Goal: Complete application form: Complete application form

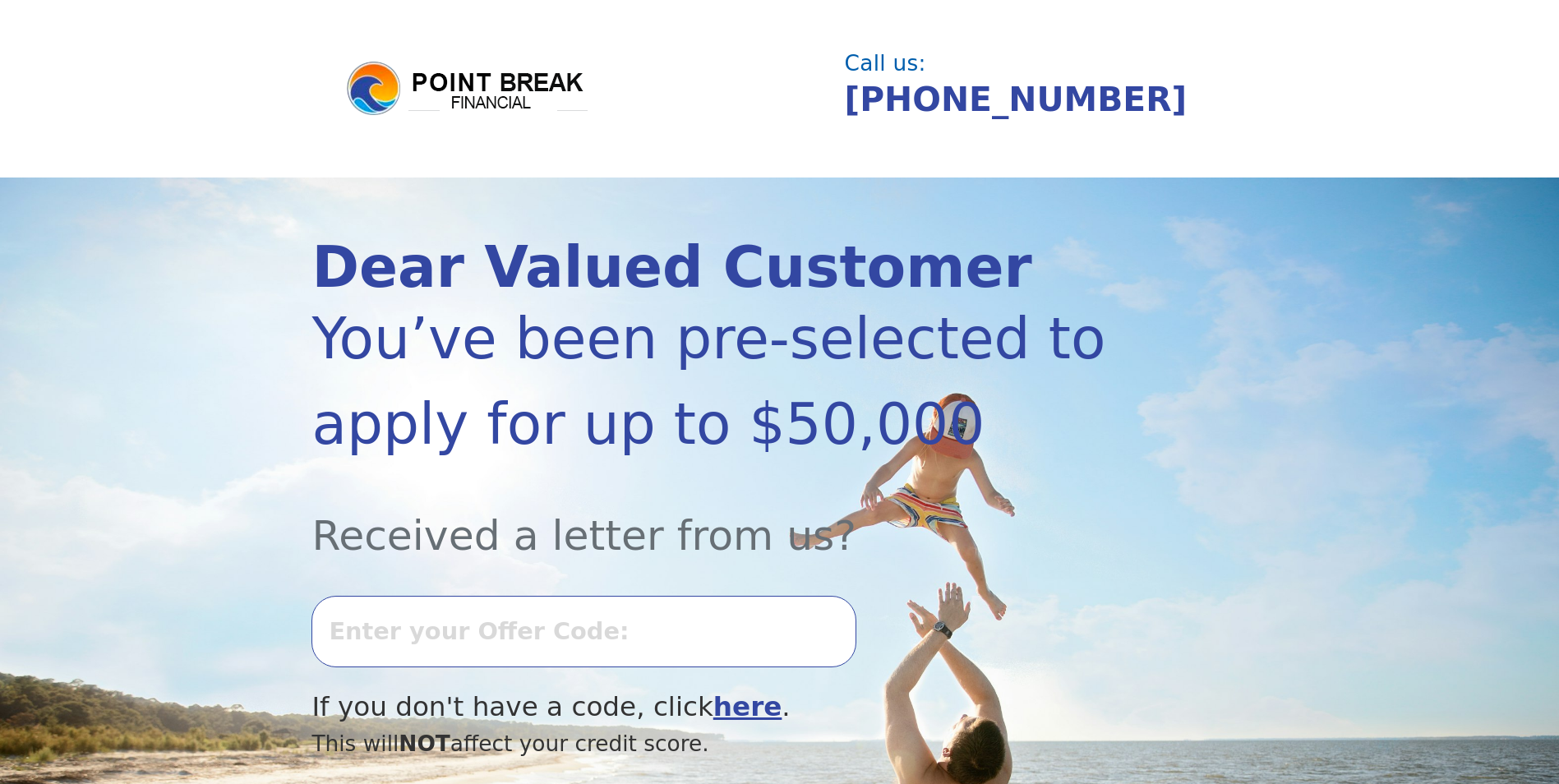
click at [398, 634] on input "text" at bounding box center [583, 631] width 544 height 71
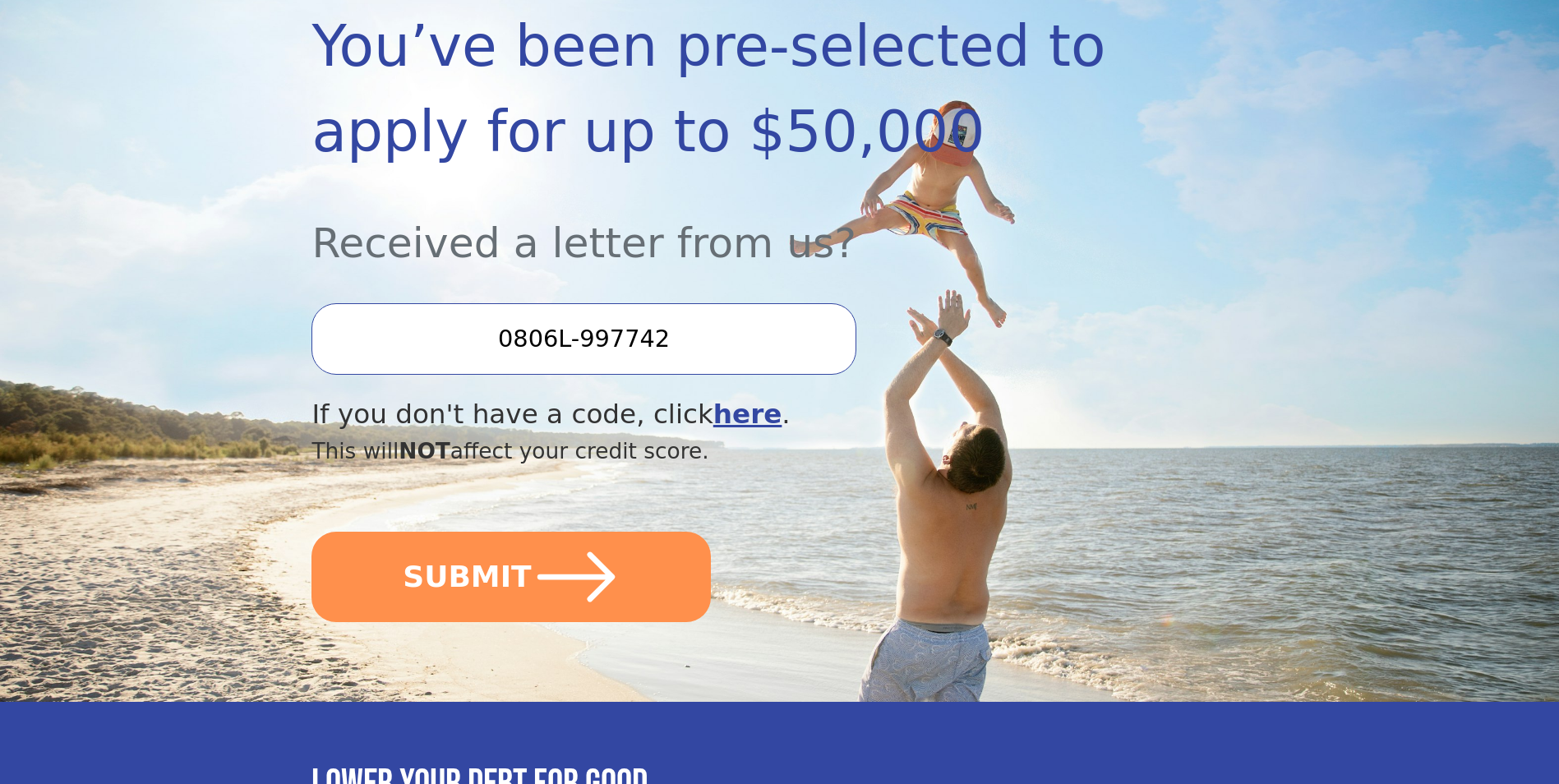
scroll to position [329, 0]
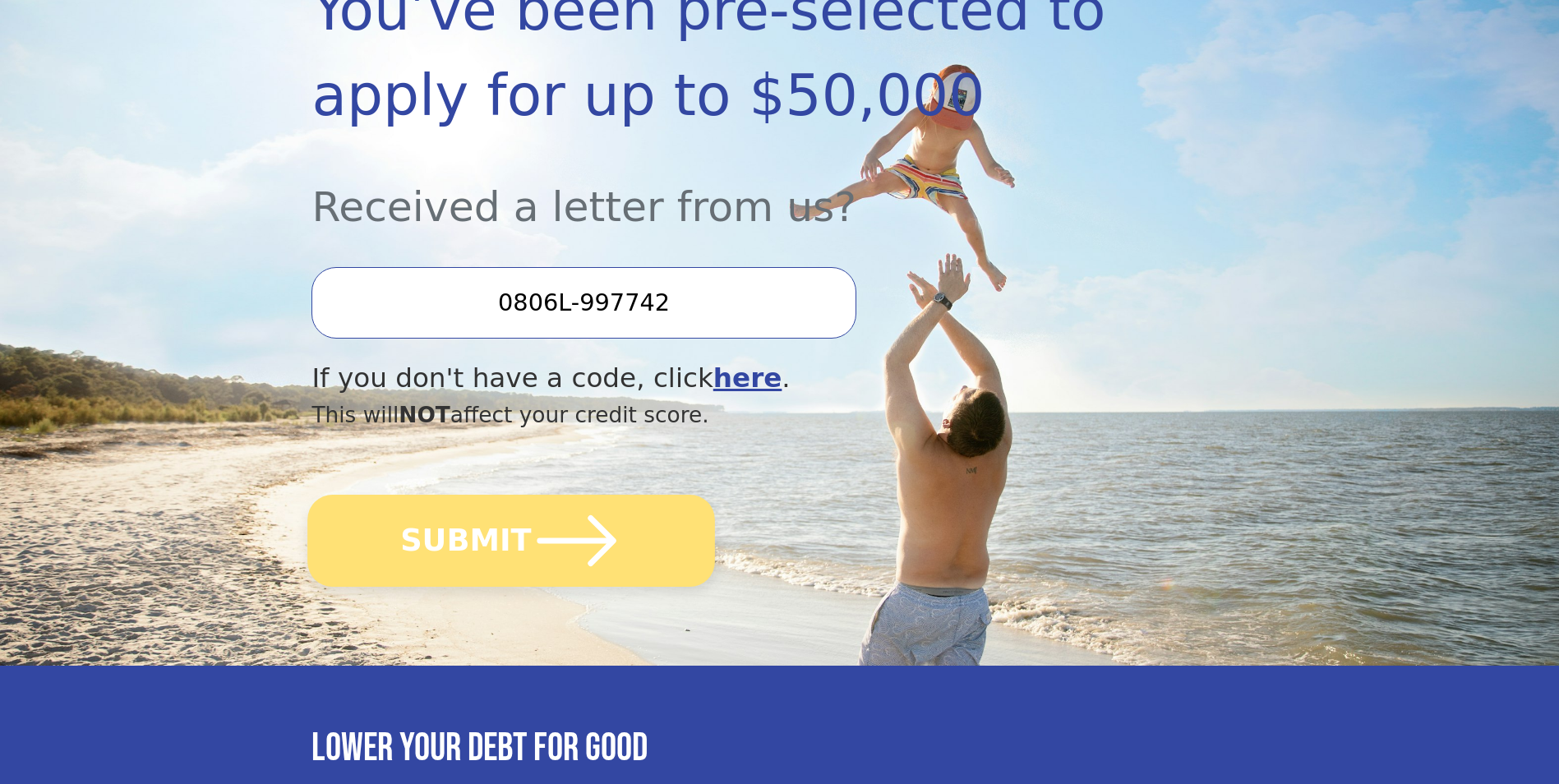
type input "0806L-997742"
click at [588, 574] on icon "submit" at bounding box center [577, 540] width 91 height 91
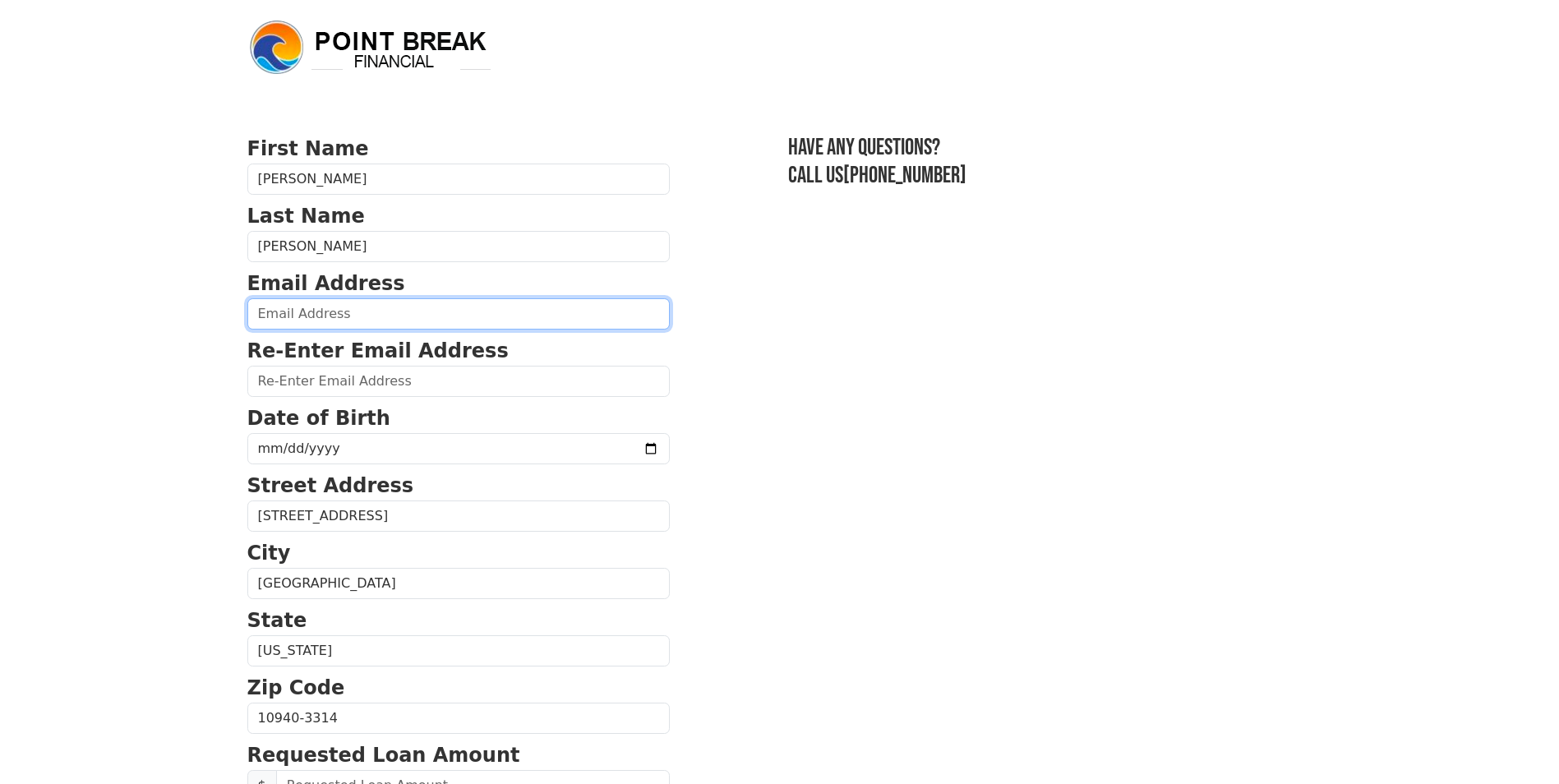
click at [303, 315] on input "email" at bounding box center [458, 314] width 423 height 31
type input "estrellamoran18@yahoo.com"
type input "(201) 406-6501"
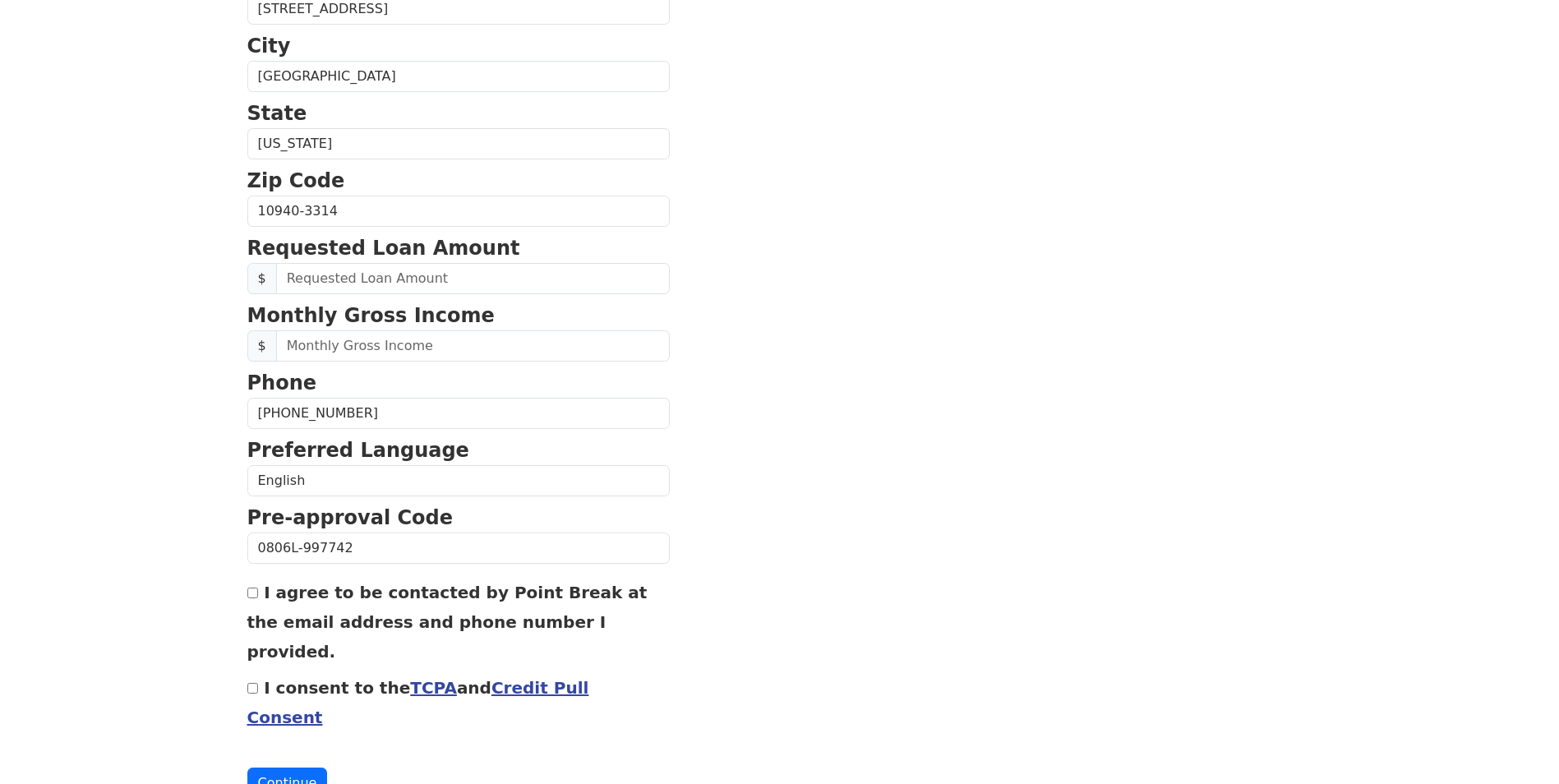
scroll to position [524, 0]
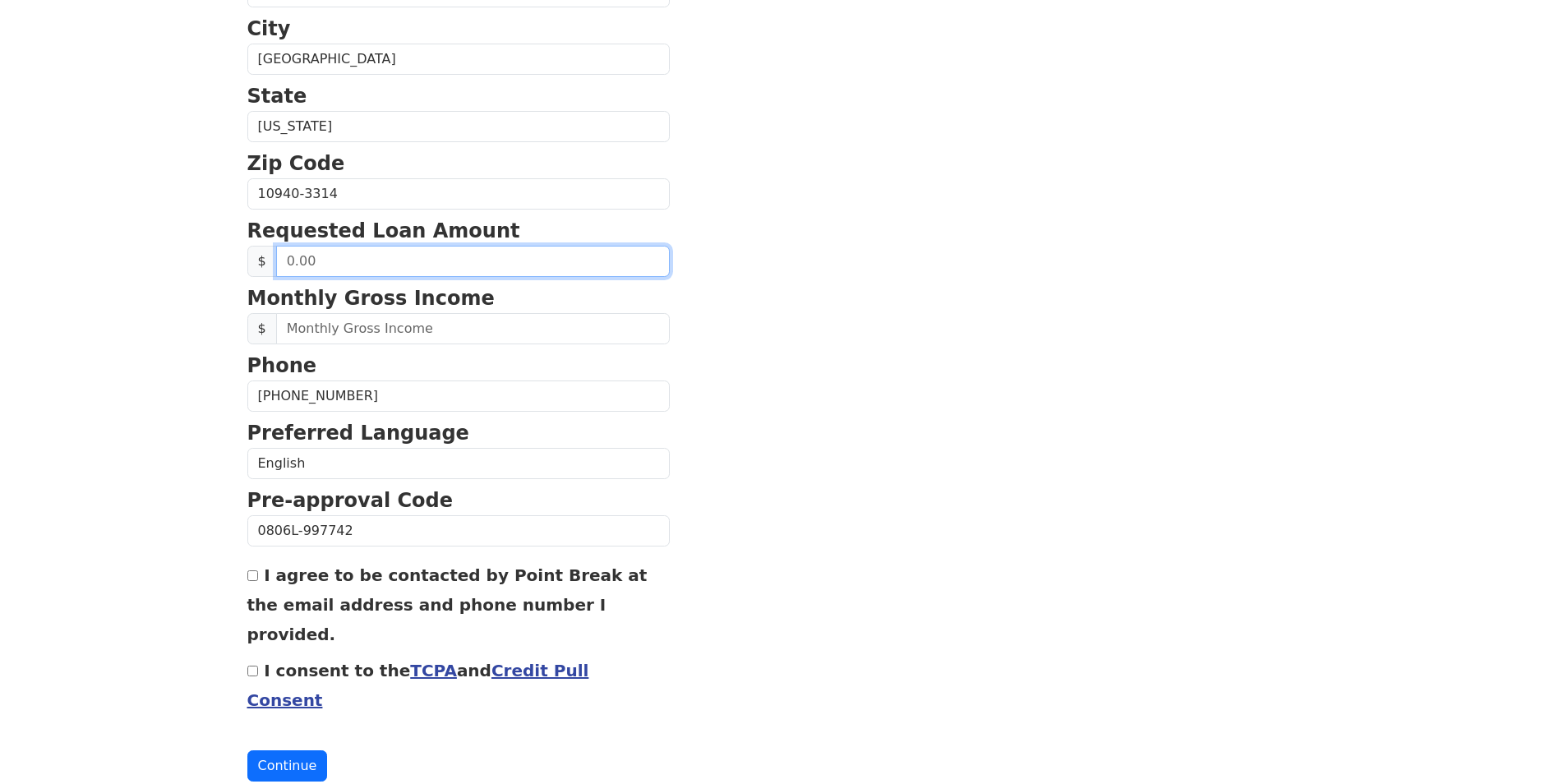
click at [300, 262] on input "text" at bounding box center [473, 261] width 394 height 31
type input "15,000.00"
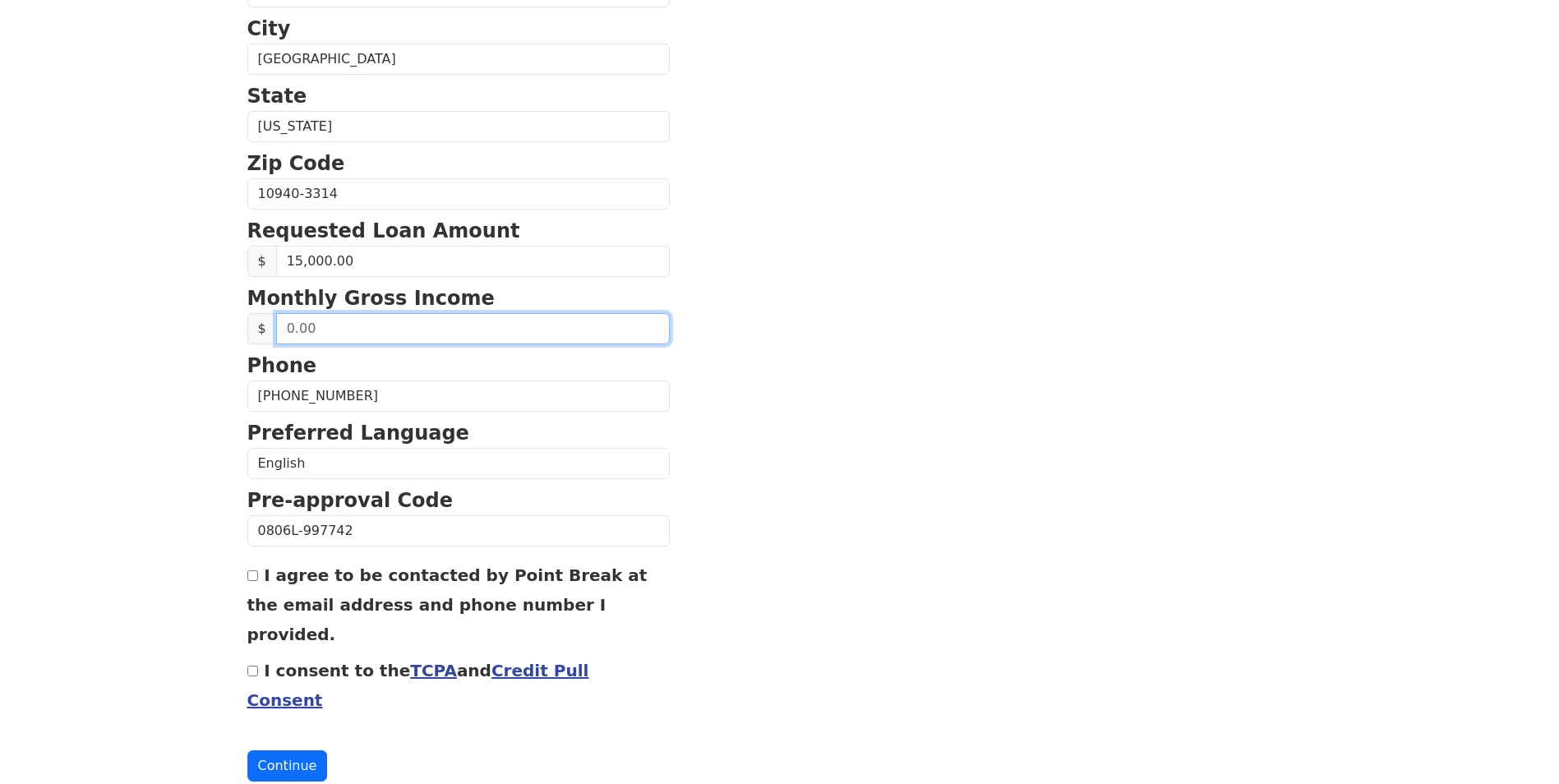
click at [312, 320] on input "text" at bounding box center [473, 329] width 394 height 31
type input "3,200.00"
click at [249, 576] on input "I agree to be contacted by Point Break at the email address and phone number I …" at bounding box center [252, 575] width 11 height 11
checkbox input "true"
click at [282, 750] on button "Continue" at bounding box center [288, 766] width 81 height 31
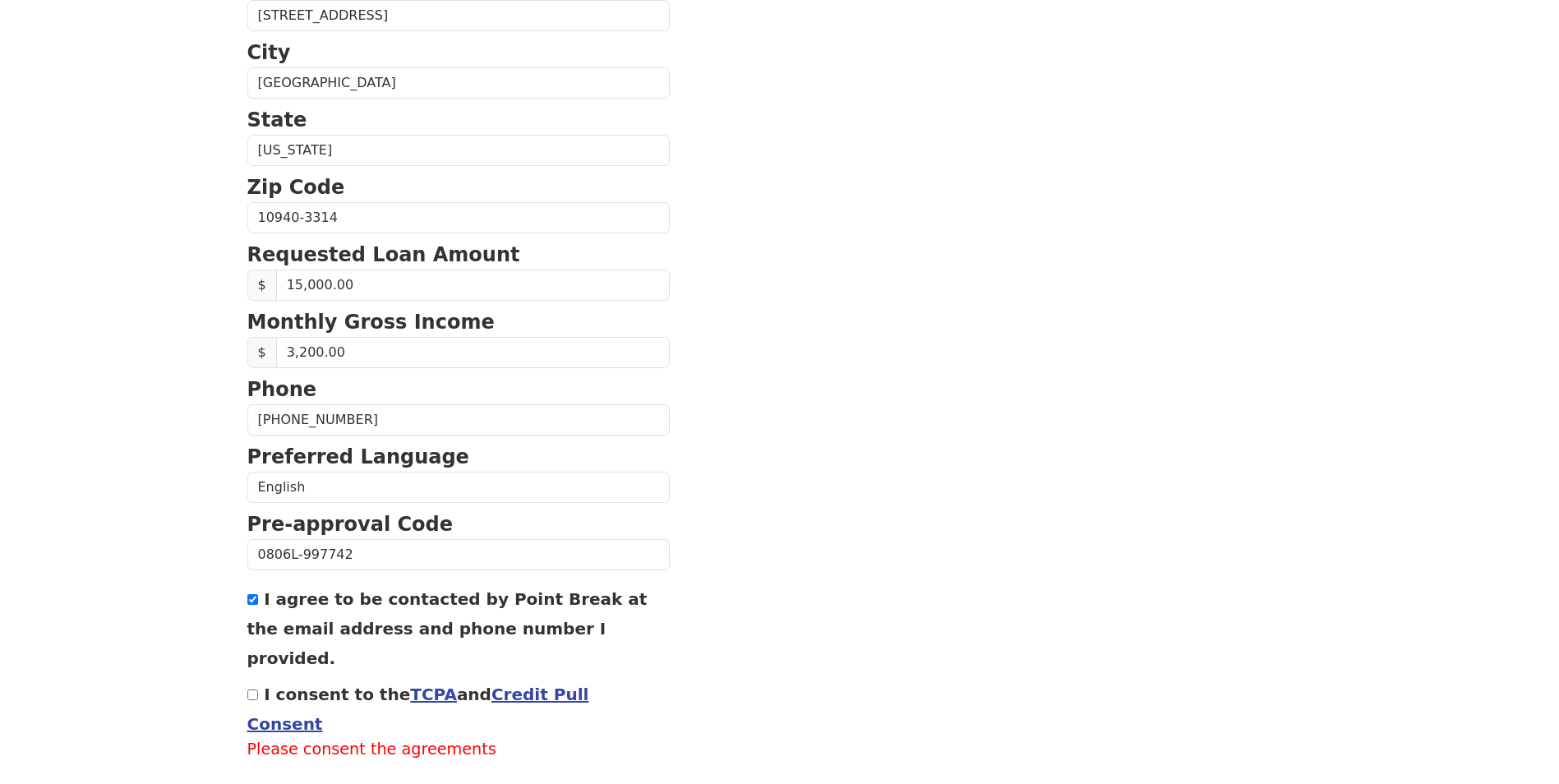
scroll to position [548, 0]
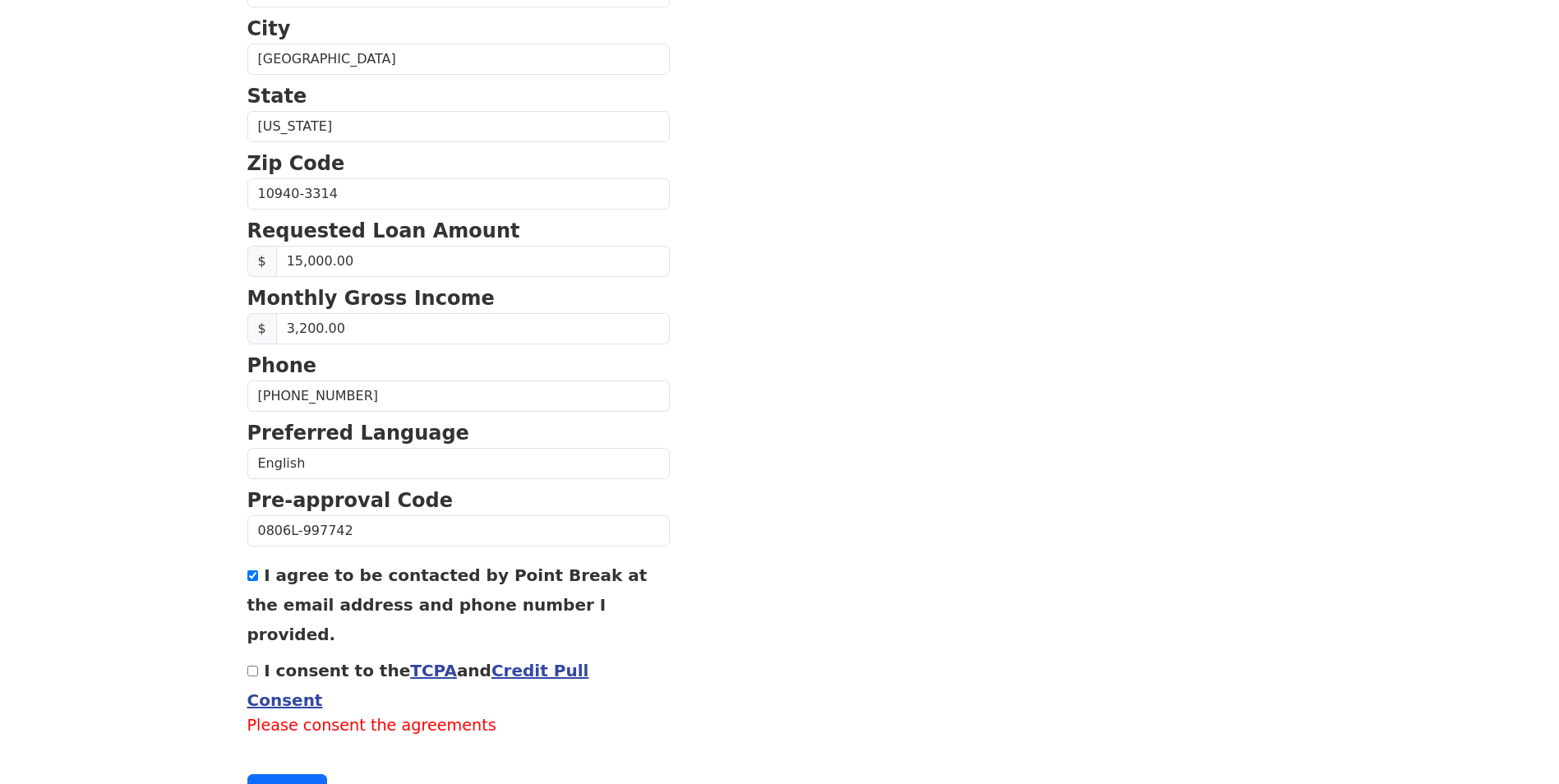
click at [252, 665] on input "I consent to the TCPA and Credit Pull Consent" at bounding box center [252, 670] width 11 height 11
checkbox input "true"
click at [288, 750] on button "Continue" at bounding box center [288, 766] width 81 height 31
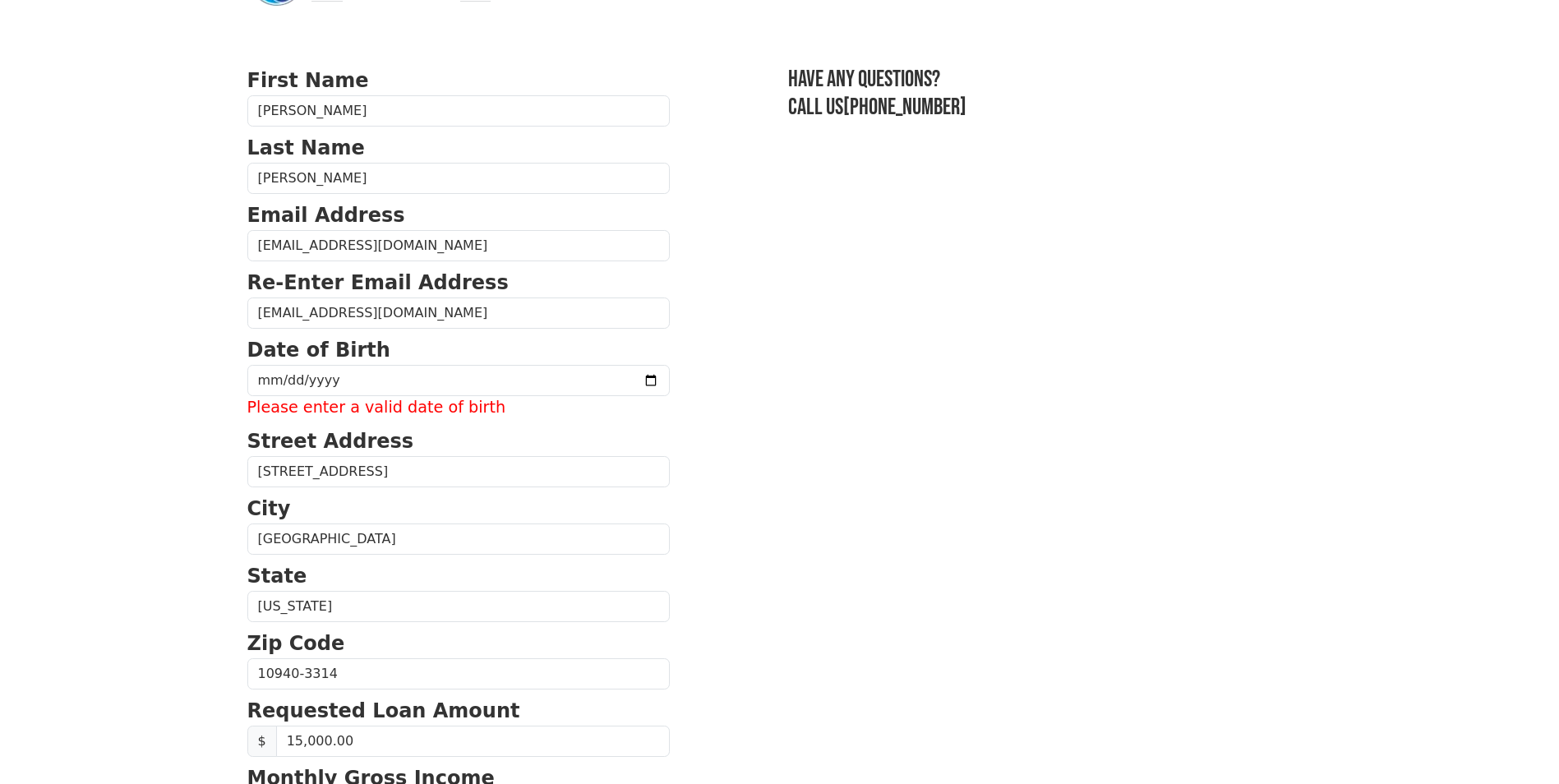
scroll to position [55, 0]
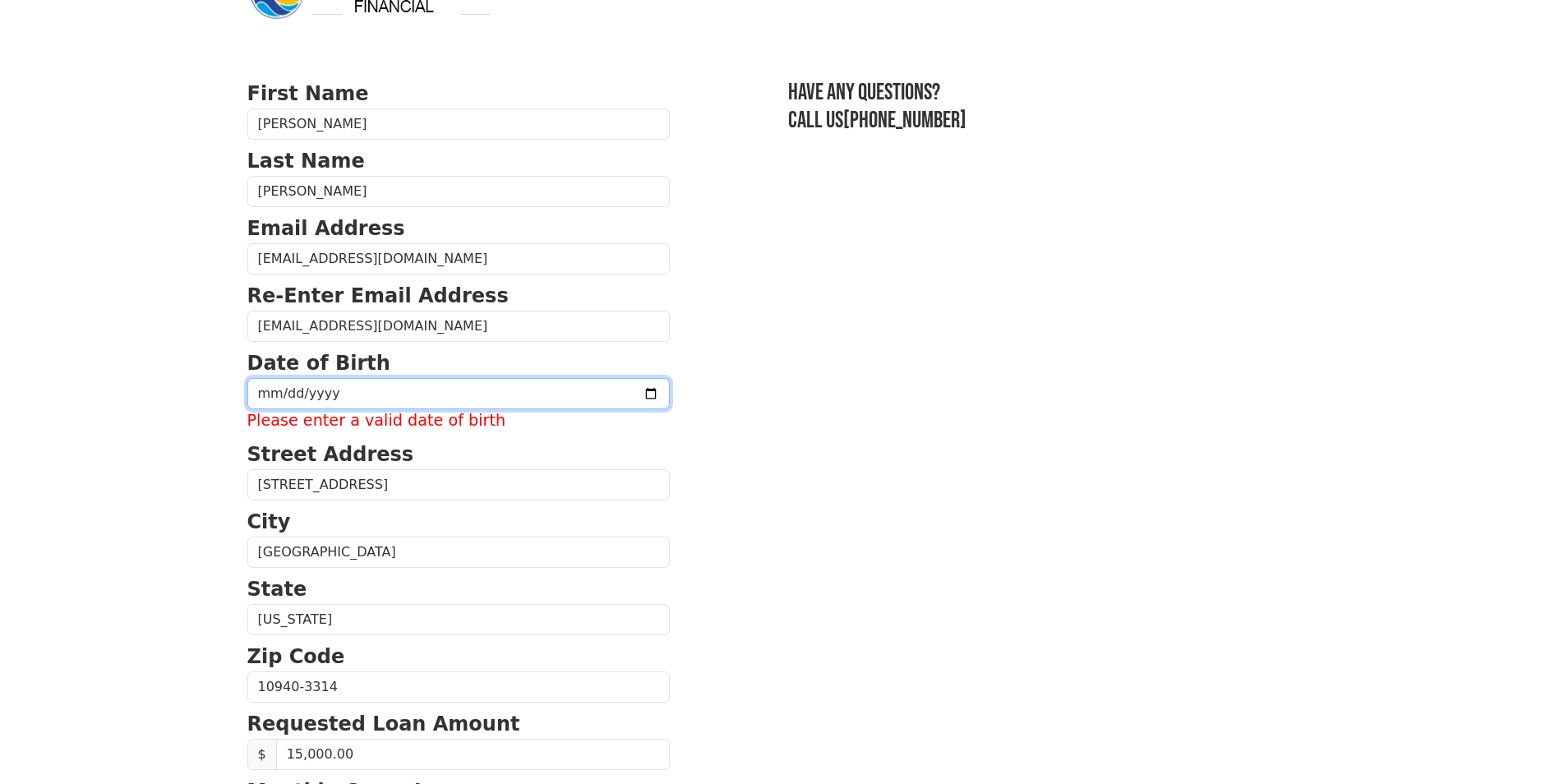
click at [267, 382] on input "date" at bounding box center [458, 394] width 423 height 31
type input "1964-12-18"
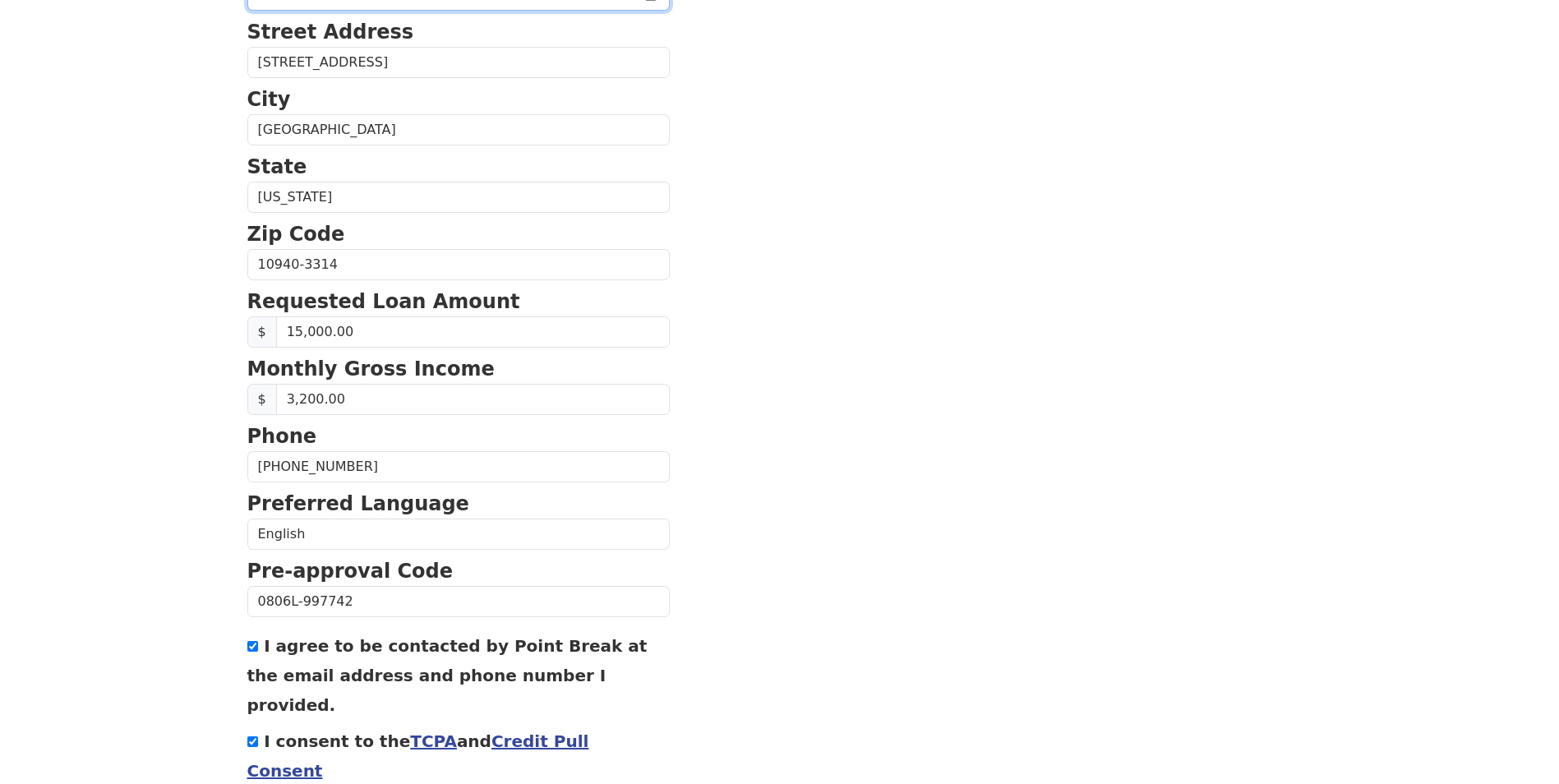
scroll to position [524, 0]
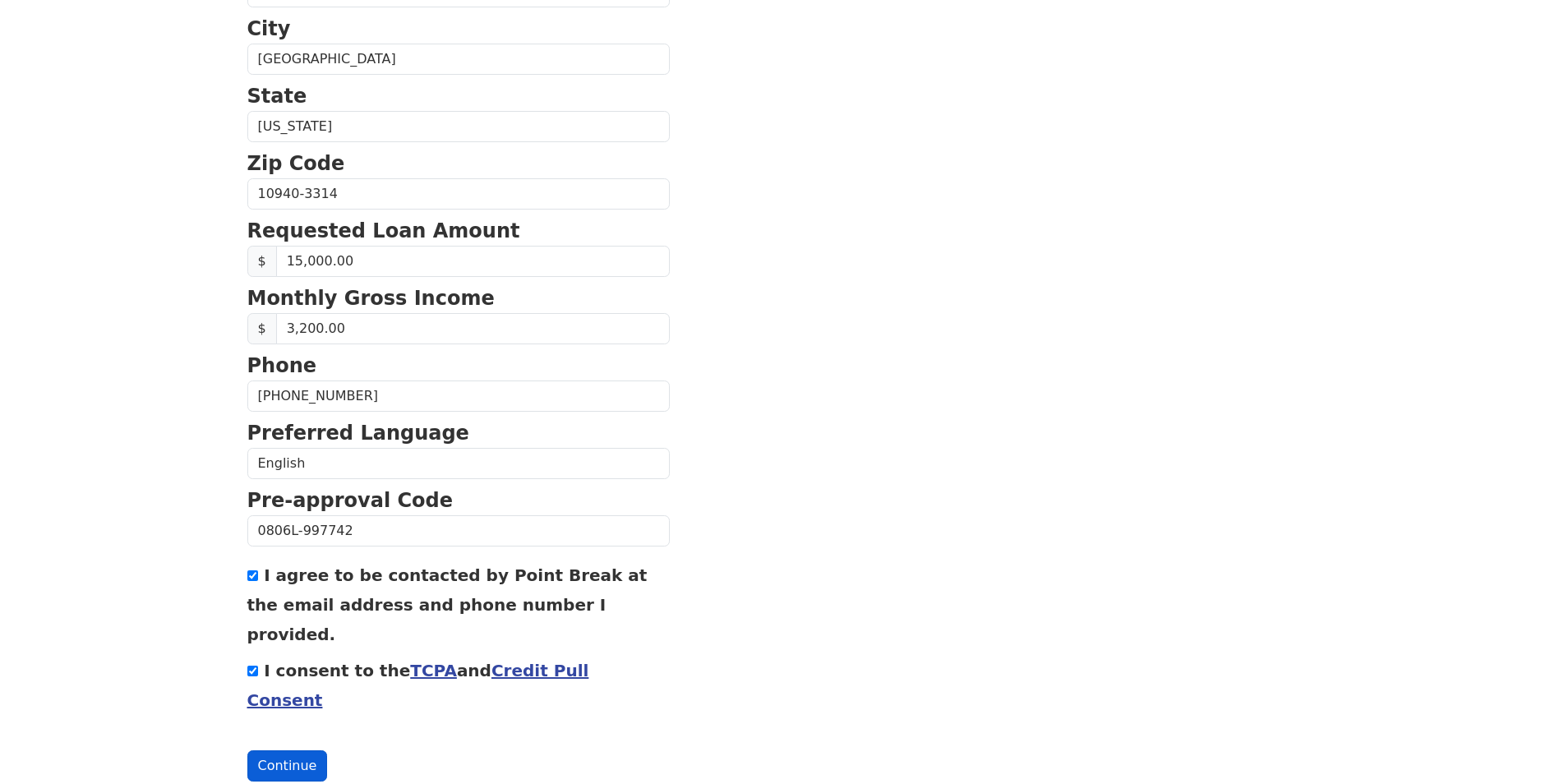
click at [300, 750] on button "Continue" at bounding box center [288, 766] width 81 height 31
